Goal: Task Accomplishment & Management: Manage account settings

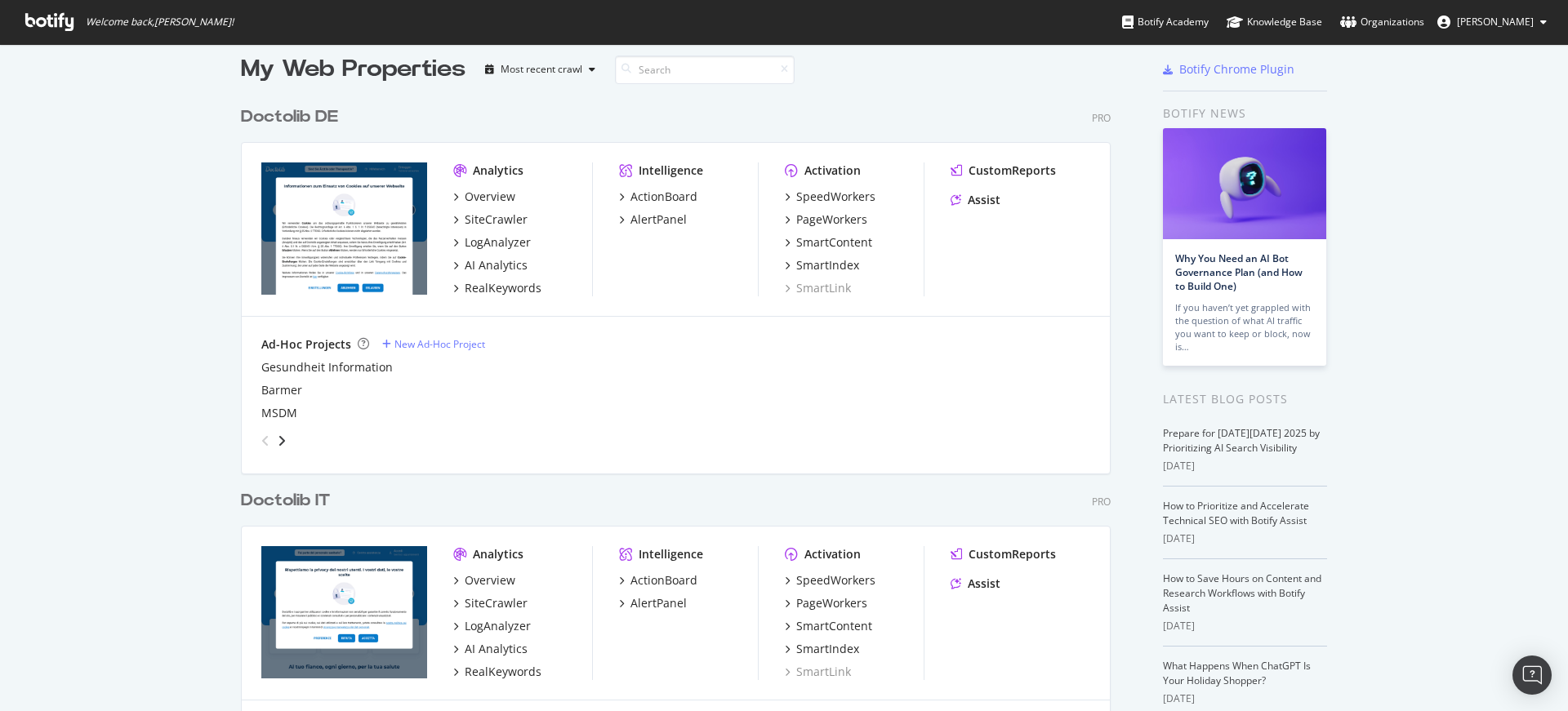
scroll to position [42, 0]
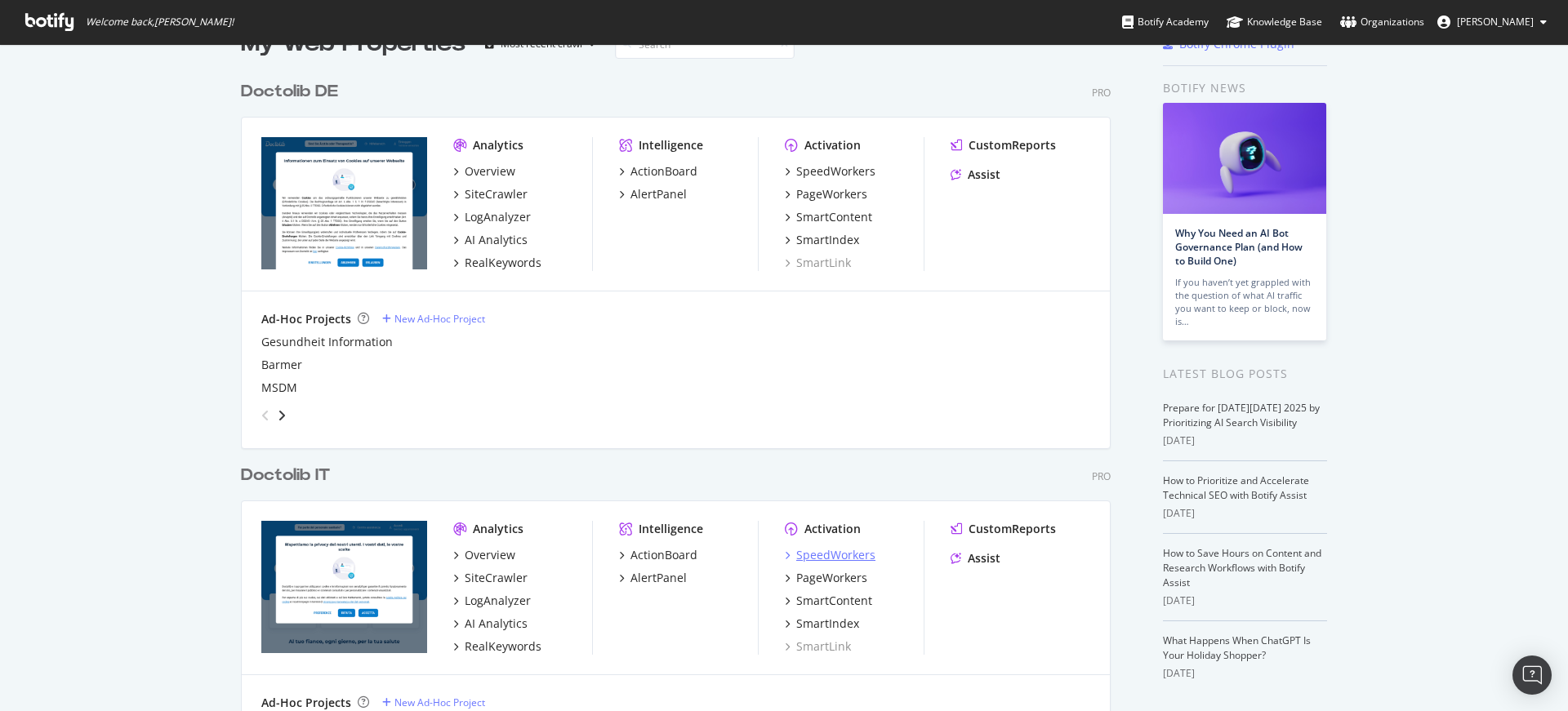
click at [819, 547] on div "SpeedWorkers" at bounding box center [836, 555] width 79 height 16
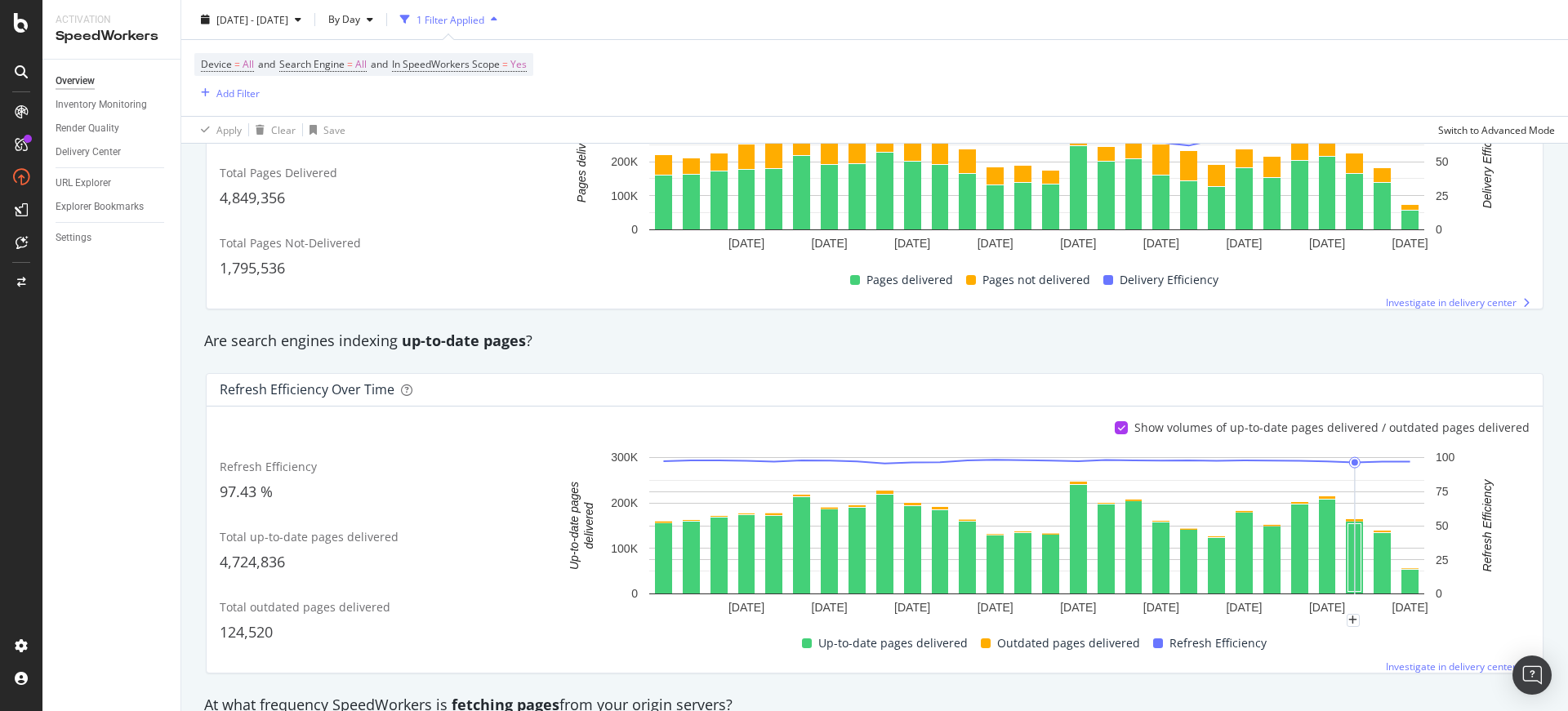
scroll to position [950, 0]
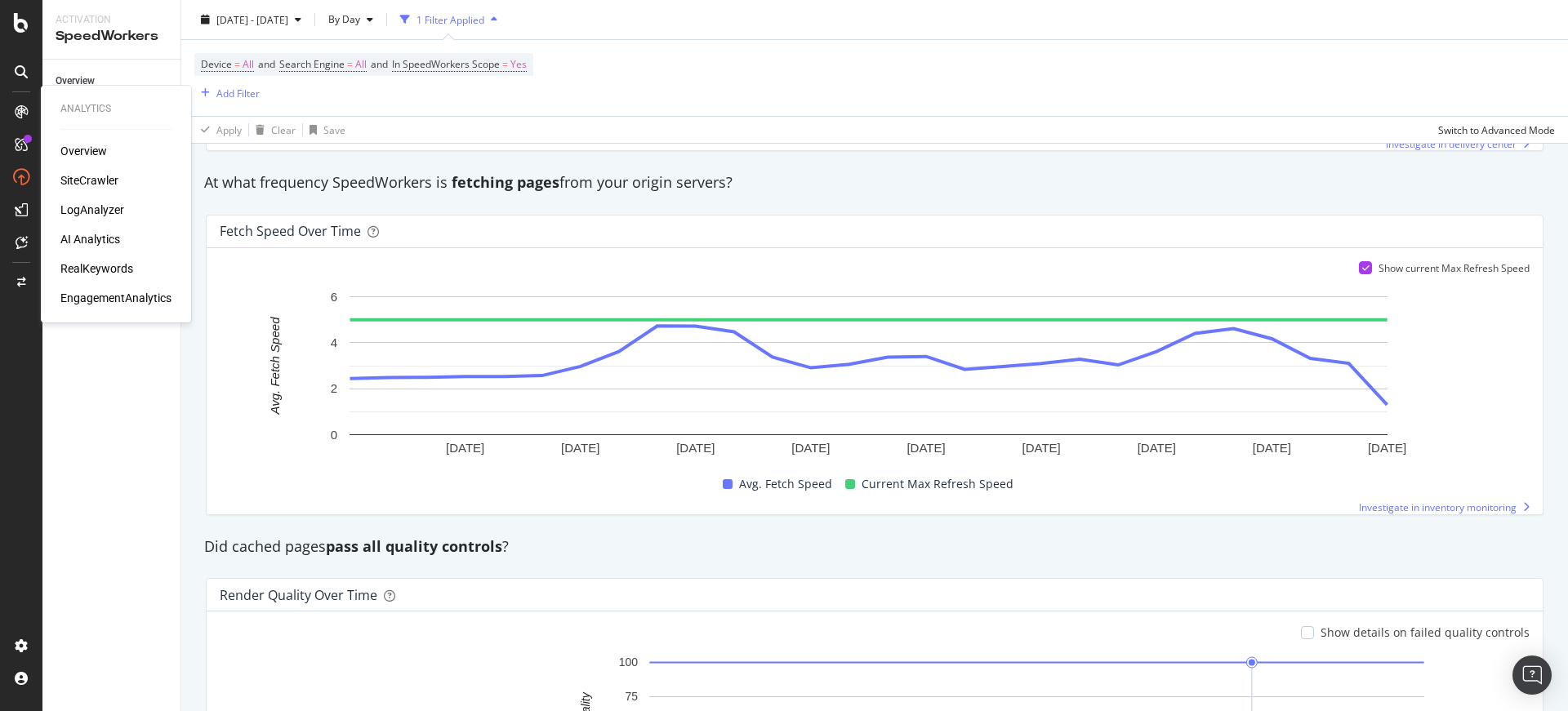
click at [76, 174] on div "SiteCrawler" at bounding box center [89, 180] width 58 height 16
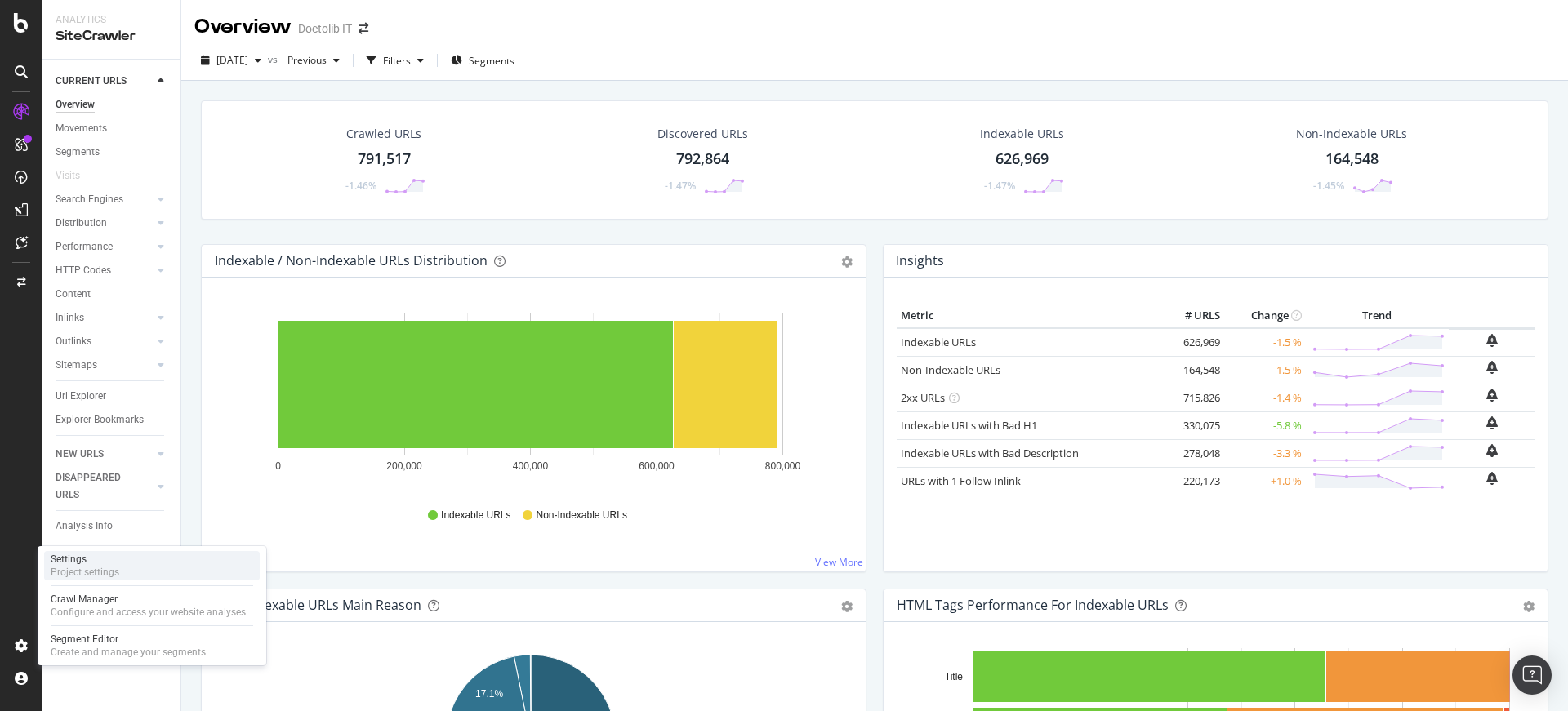
click at [132, 559] on div "Settings Project settings" at bounding box center [151, 566] width 216 height 29
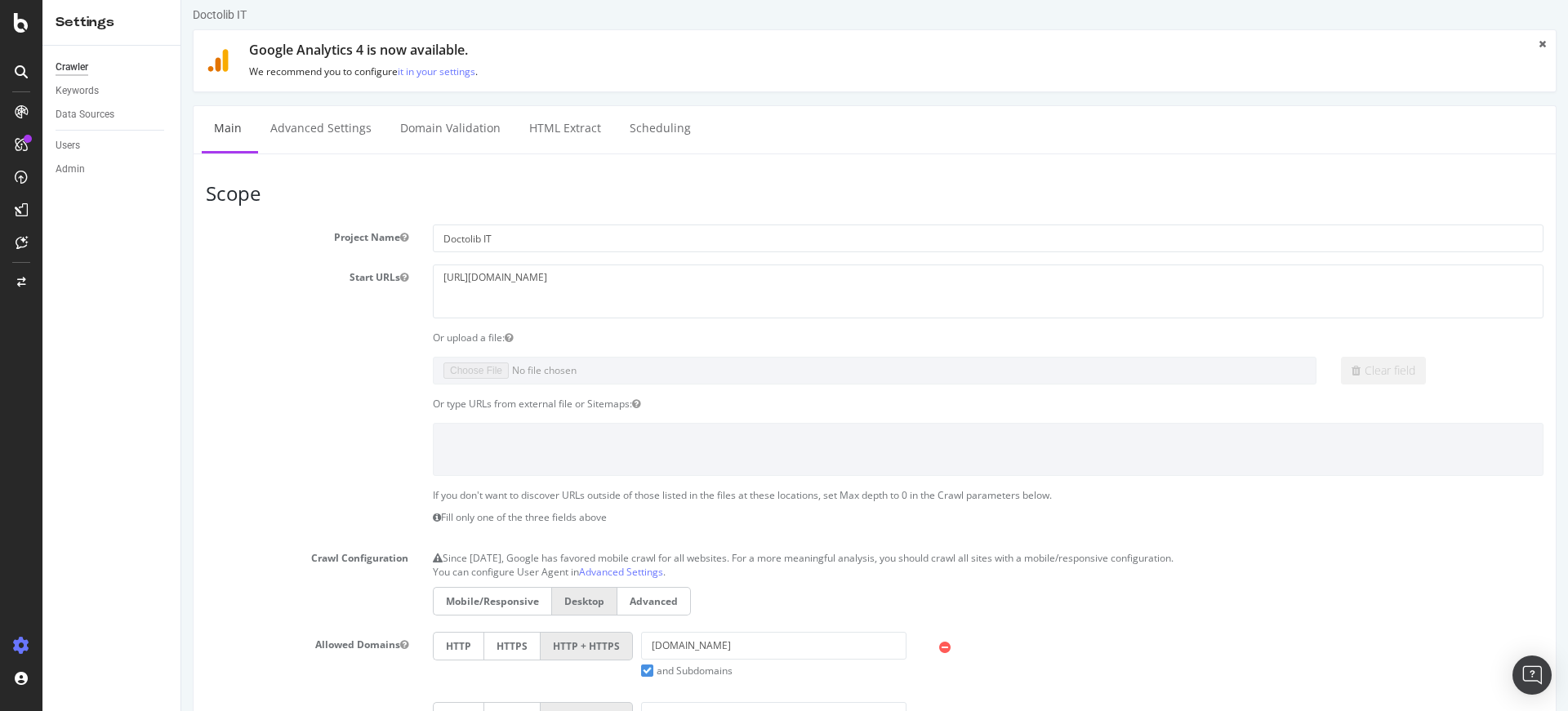
scroll to position [9, 0]
click at [456, 137] on link "Domain Validation" at bounding box center [450, 129] width 125 height 45
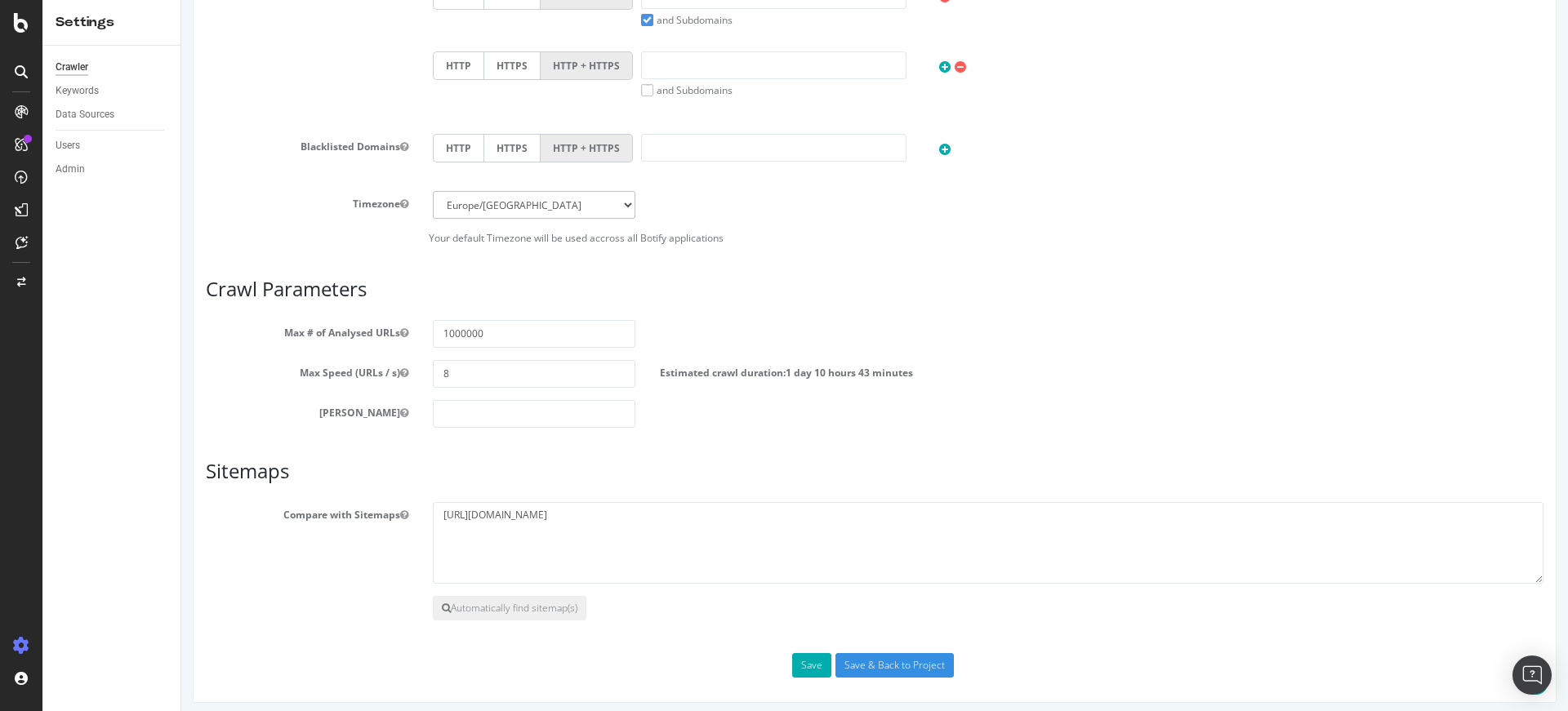
scroll to position [669, 0]
